Goal: Information Seeking & Learning: Learn about a topic

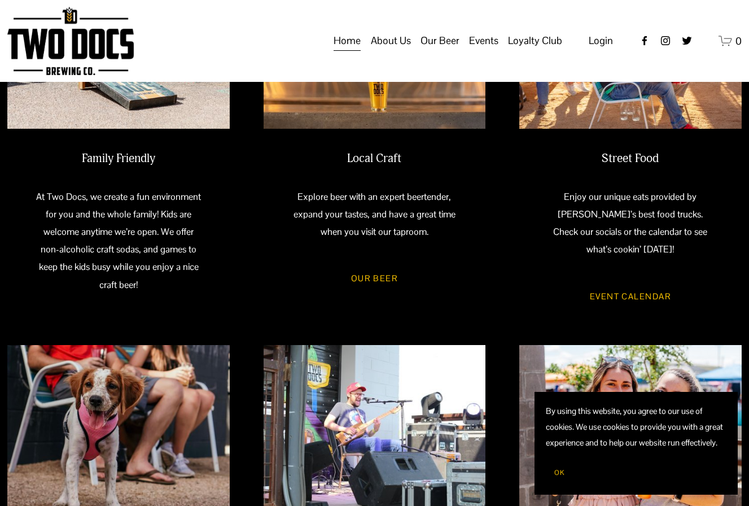
scroll to position [472, 0]
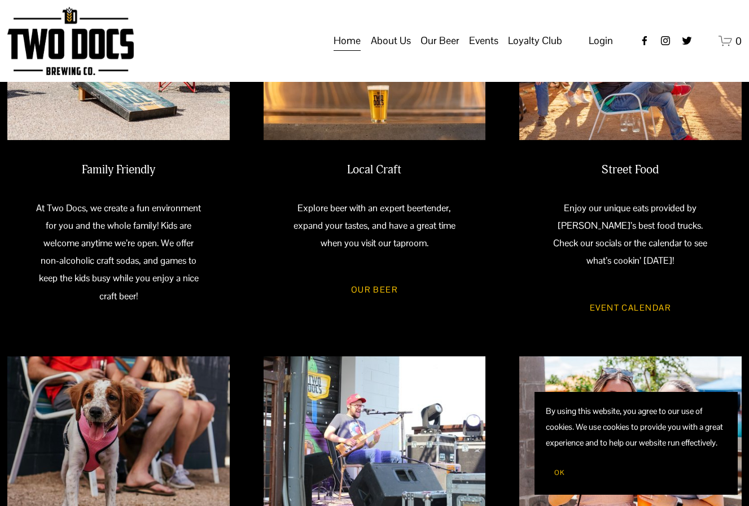
click at [620, 304] on link "Event Calendar" at bounding box center [630, 307] width 115 height 31
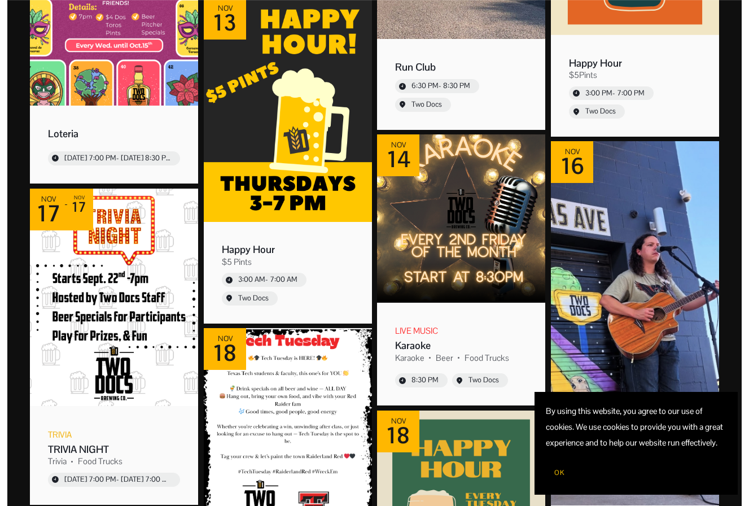
scroll to position [5537, 0]
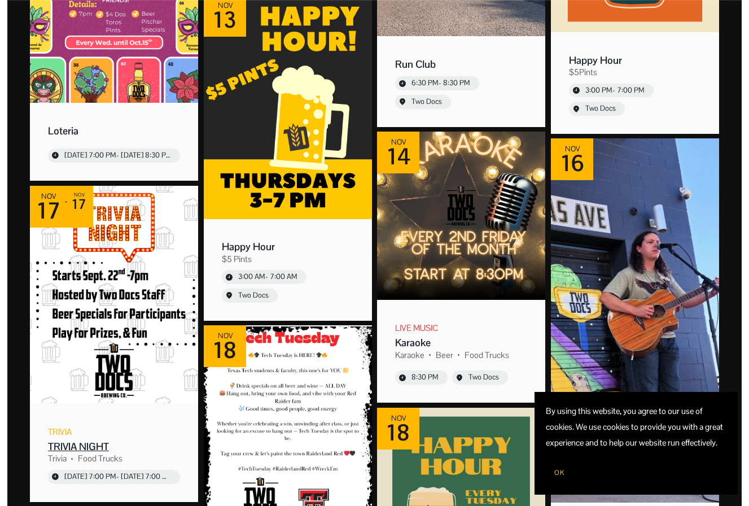
click at [76, 381] on img "Event: TRIVIA NIGHT" at bounding box center [114, 294] width 168 height 217
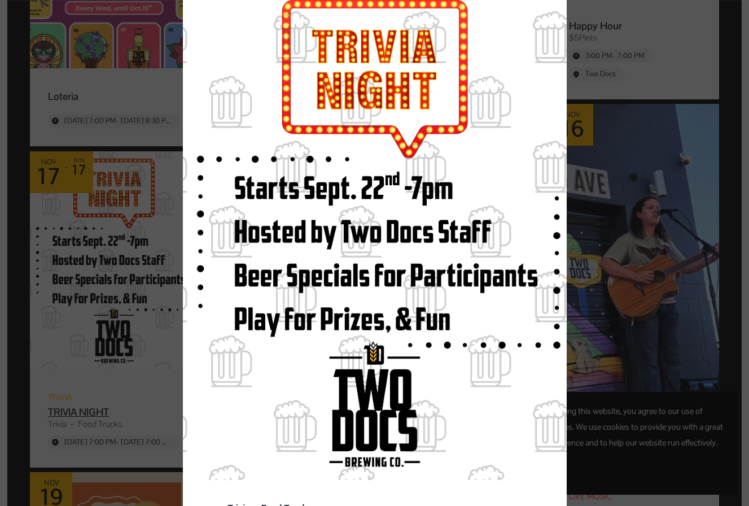
scroll to position [143, 0]
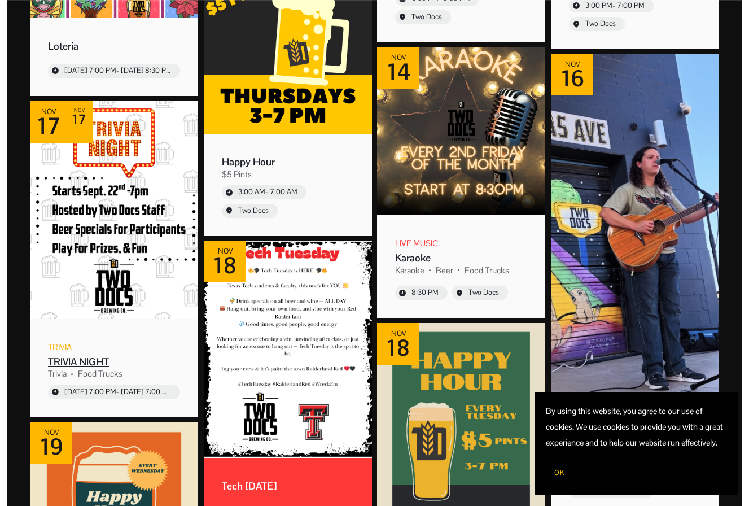
scroll to position [5630, 0]
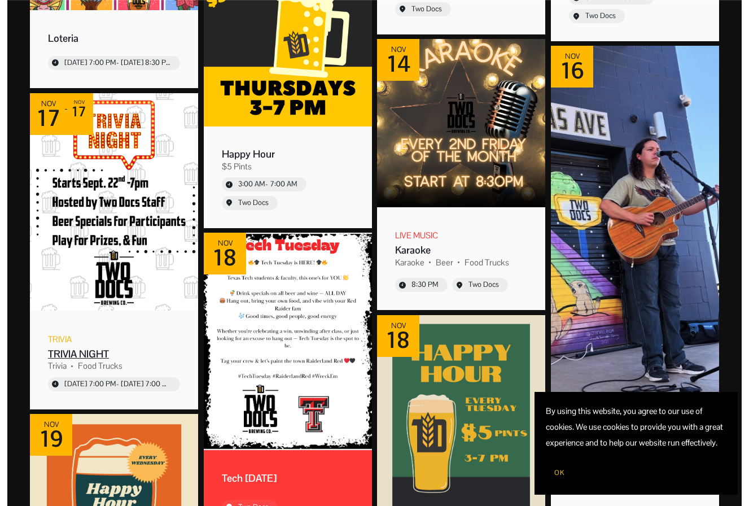
click at [72, 349] on div "TRIVIA NIGHT" at bounding box center [114, 353] width 132 height 13
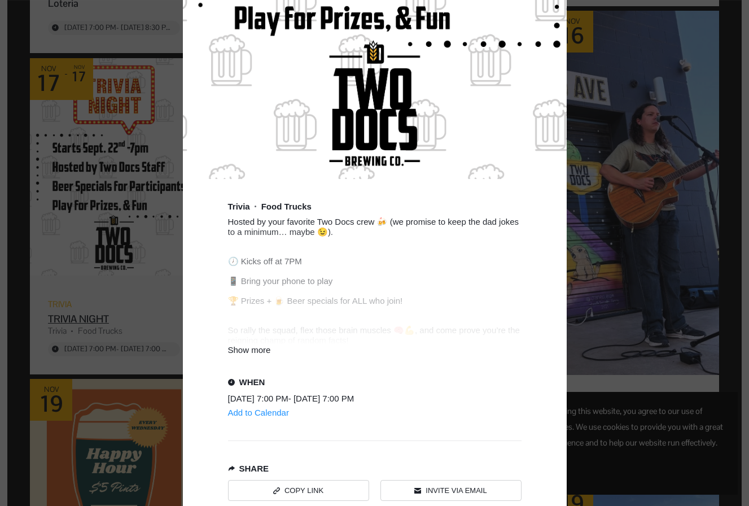
scroll to position [450, 0]
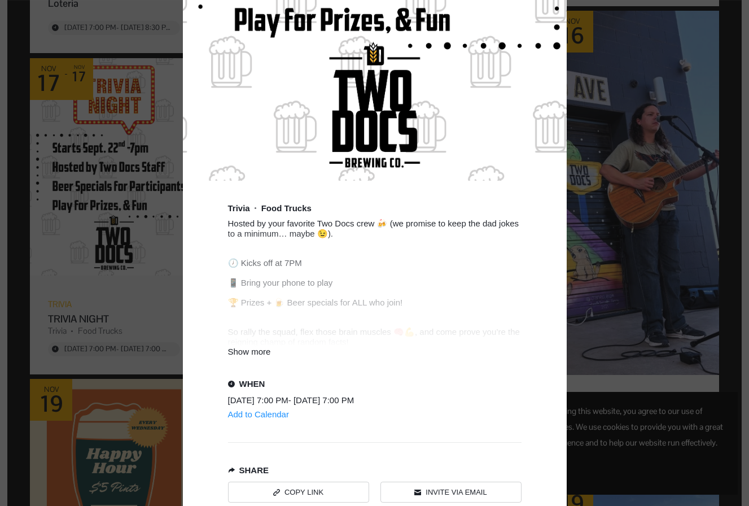
click at [266, 356] on div "Show more" at bounding box center [375, 352] width 294 height 10
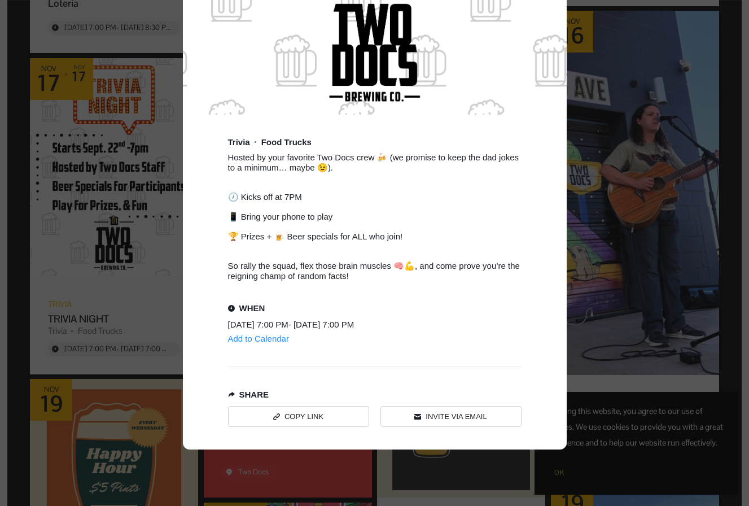
scroll to position [521, 0]
click at [331, 424] on div "Copied" at bounding box center [299, 414] width 140 height 20
click at [452, 425] on link "Invite via Email" at bounding box center [451, 414] width 141 height 21
click at [338, 424] on div "Copied" at bounding box center [299, 414] width 140 height 20
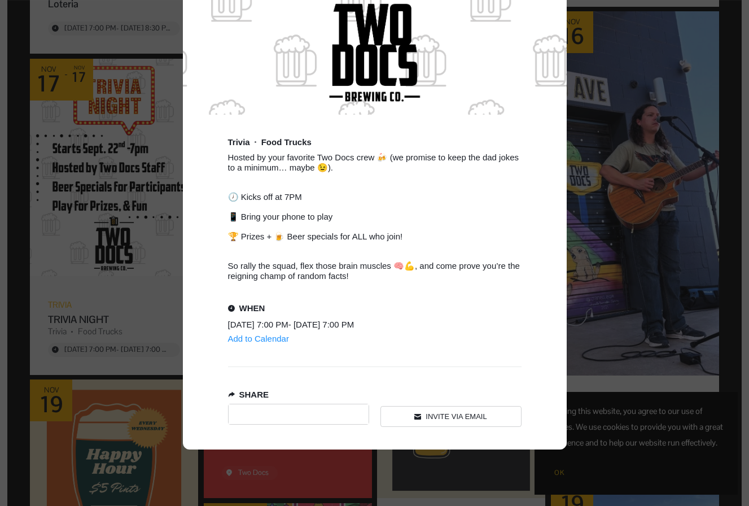
scroll to position [5665, 0]
click at [84, 193] on div "Event details popup" at bounding box center [374, 253] width 749 height 506
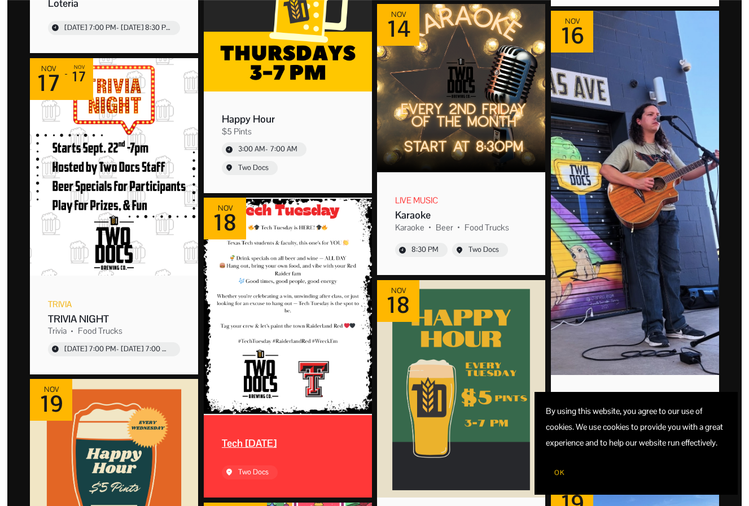
click at [230, 306] on img "Event: Tech Tuesday" at bounding box center [288, 306] width 168 height 217
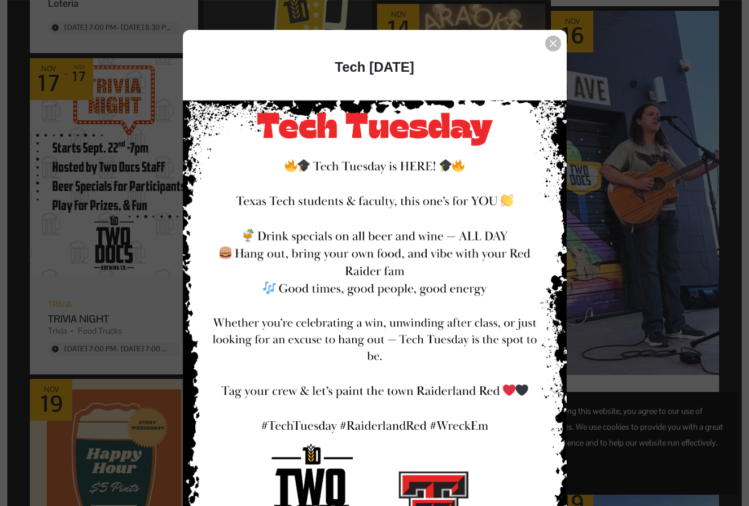
scroll to position [30, 0]
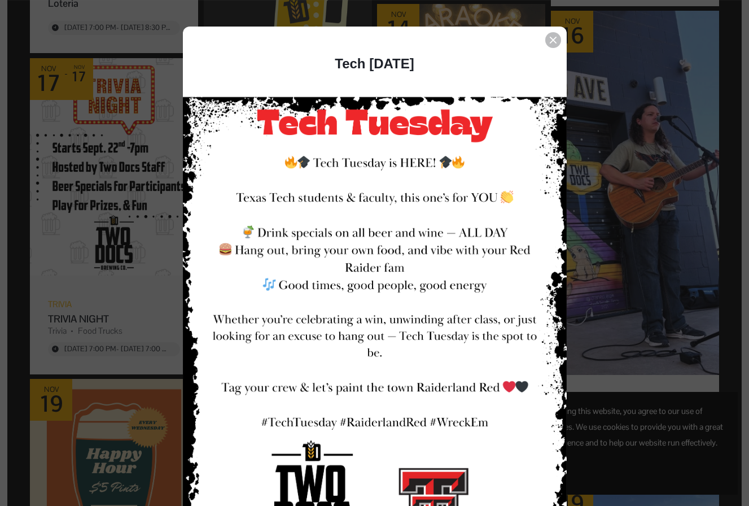
click at [609, 283] on div "Event details popup" at bounding box center [374, 253] width 749 height 506
